Goal: Information Seeking & Learning: Learn about a topic

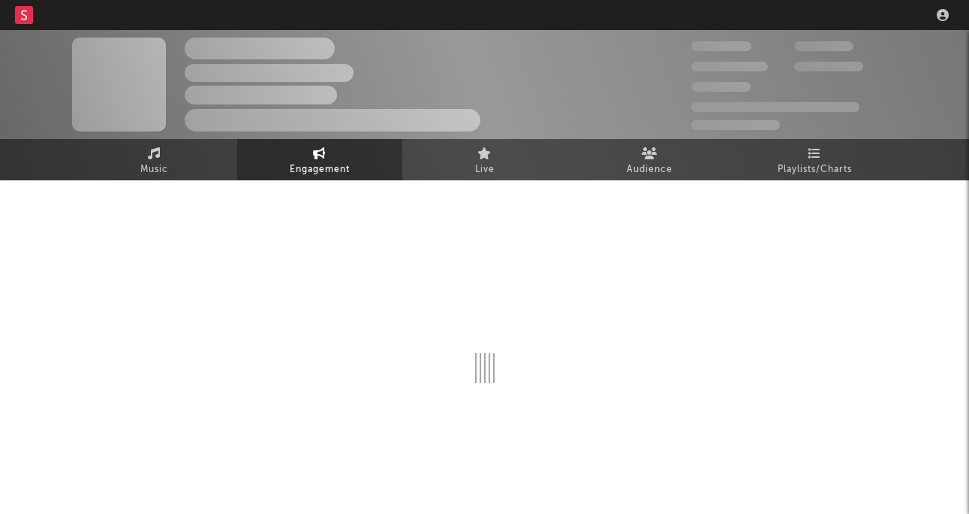
select select "1w"
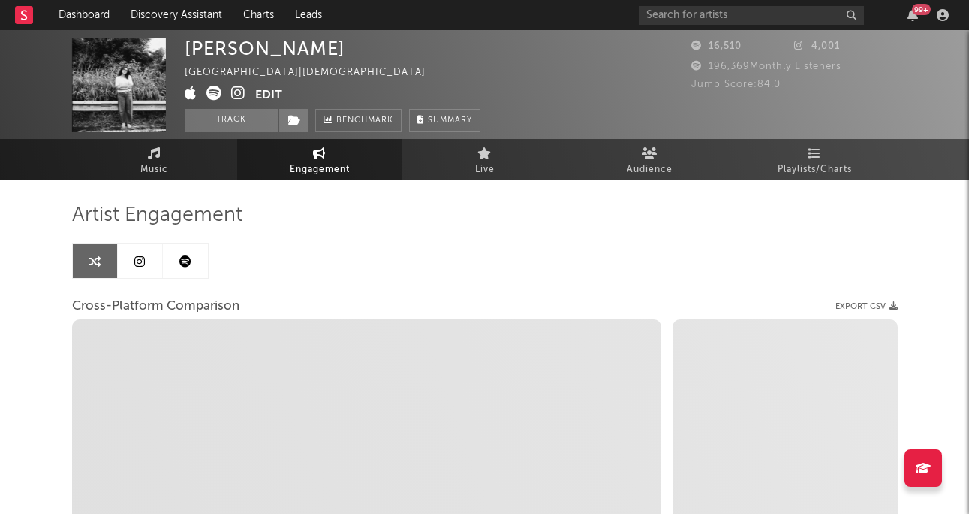
select select "1m"
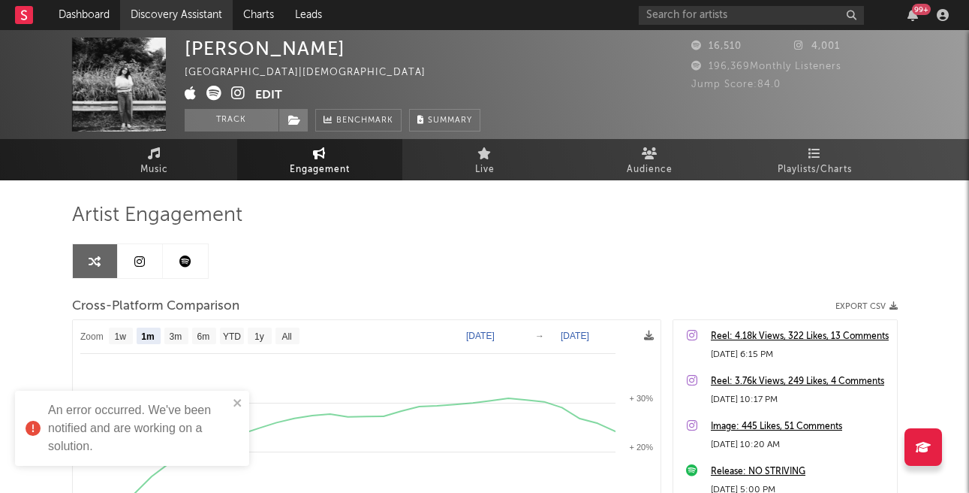
click at [170, 16] on link "Discovery Assistant" at bounding box center [176, 15] width 113 height 30
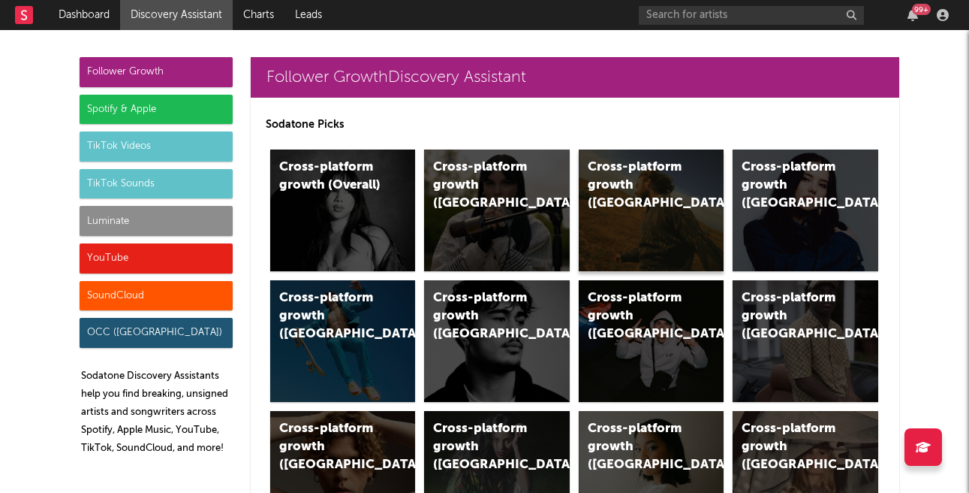
click at [622, 194] on div "Cross-platform growth ([GEOGRAPHIC_DATA])" at bounding box center [652, 210] width 146 height 122
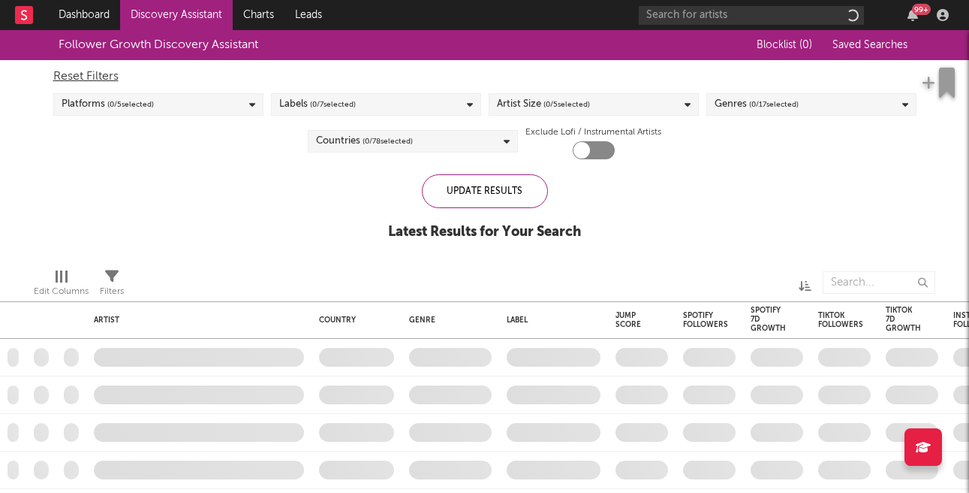
checkbox input "true"
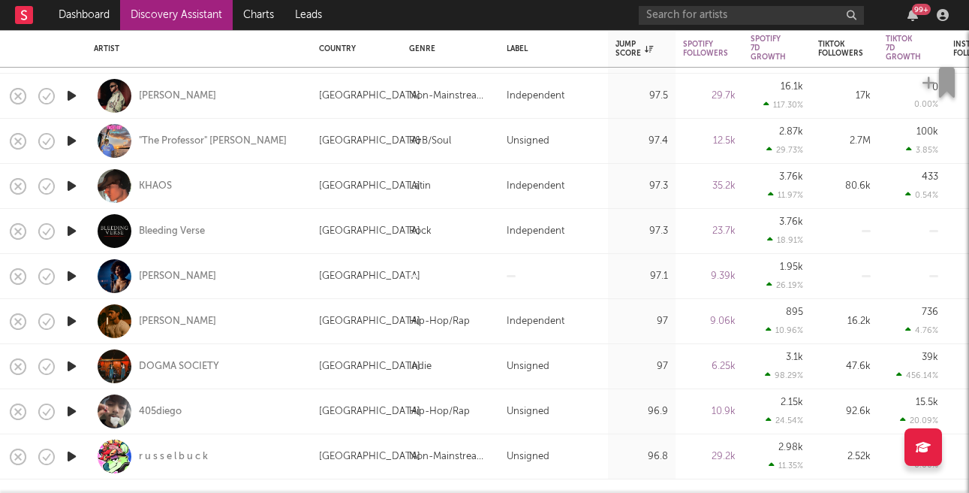
click at [73, 322] on icon "button" at bounding box center [72, 321] width 16 height 19
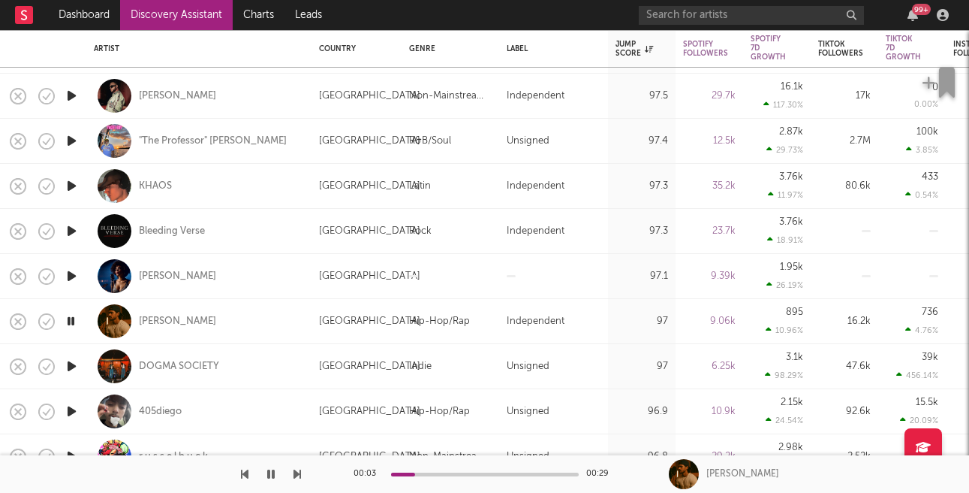
click at [273, 474] on icon "button" at bounding box center [271, 474] width 8 height 12
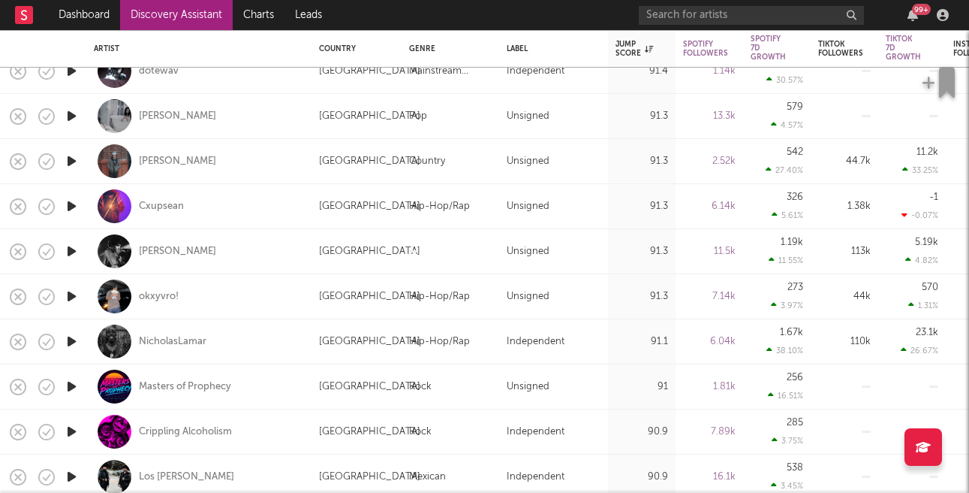
click at [71, 253] on icon "button" at bounding box center [72, 251] width 16 height 19
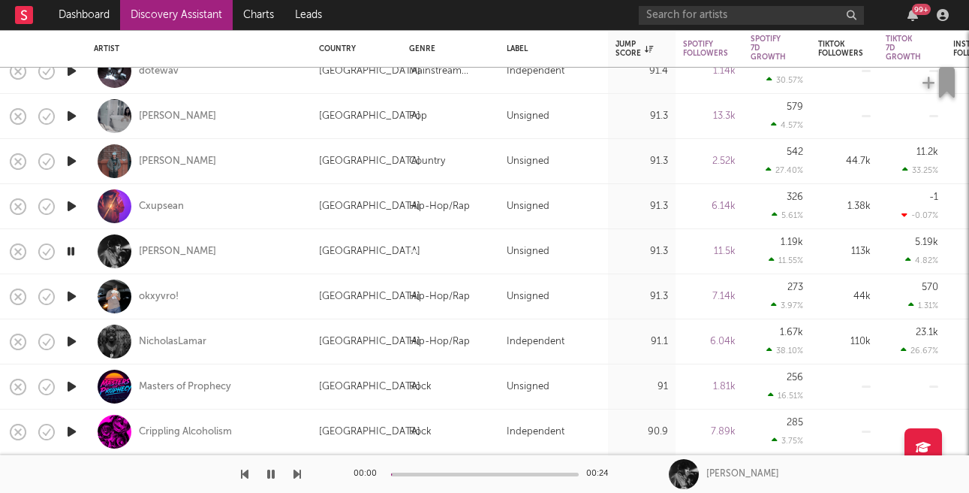
click at [71, 253] on icon "button" at bounding box center [71, 251] width 14 height 19
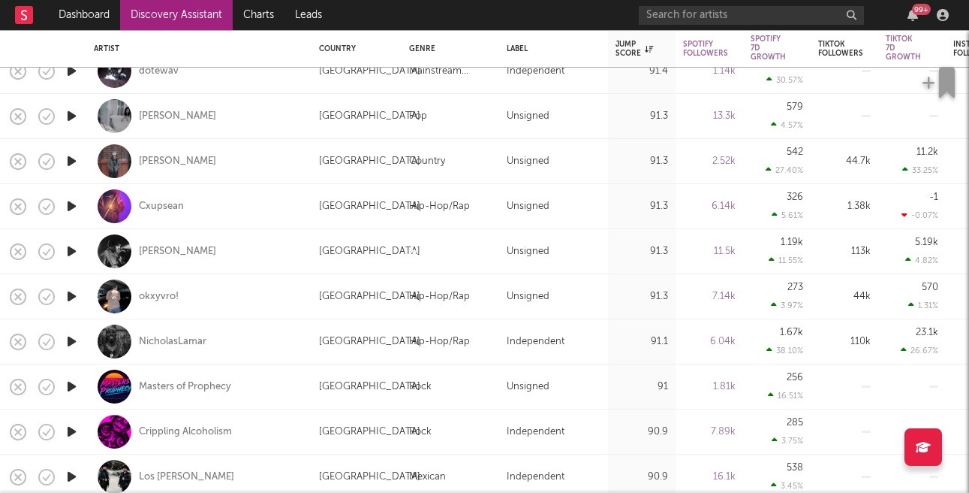
click at [71, 251] on icon "button" at bounding box center [72, 251] width 16 height 19
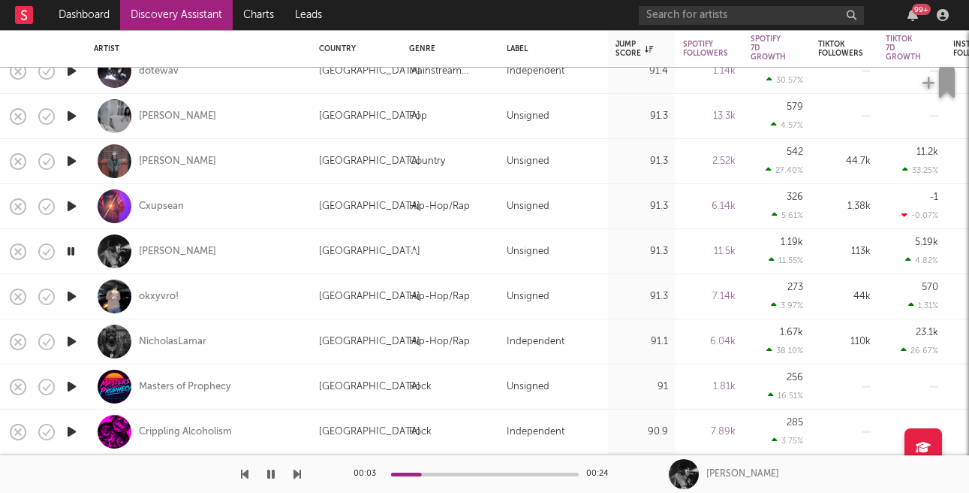
click at [71, 249] on icon "button" at bounding box center [71, 251] width 14 height 19
